Goal: Find specific page/section: Find specific page/section

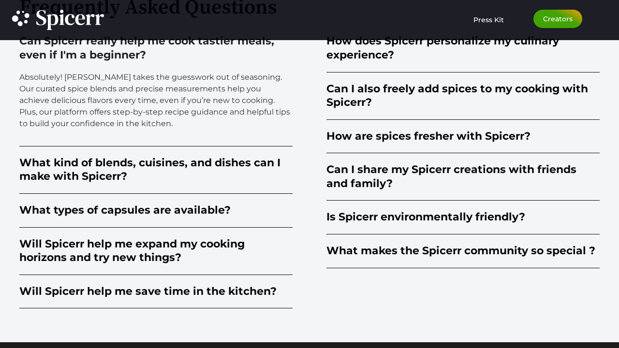
scroll to position [2412, 0]
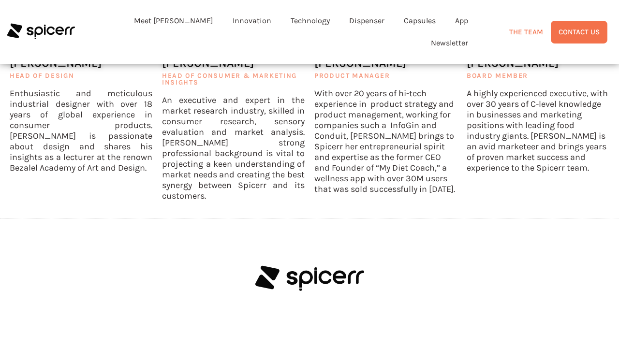
scroll to position [819, 0]
